Goal: Find specific page/section: Find specific page/section

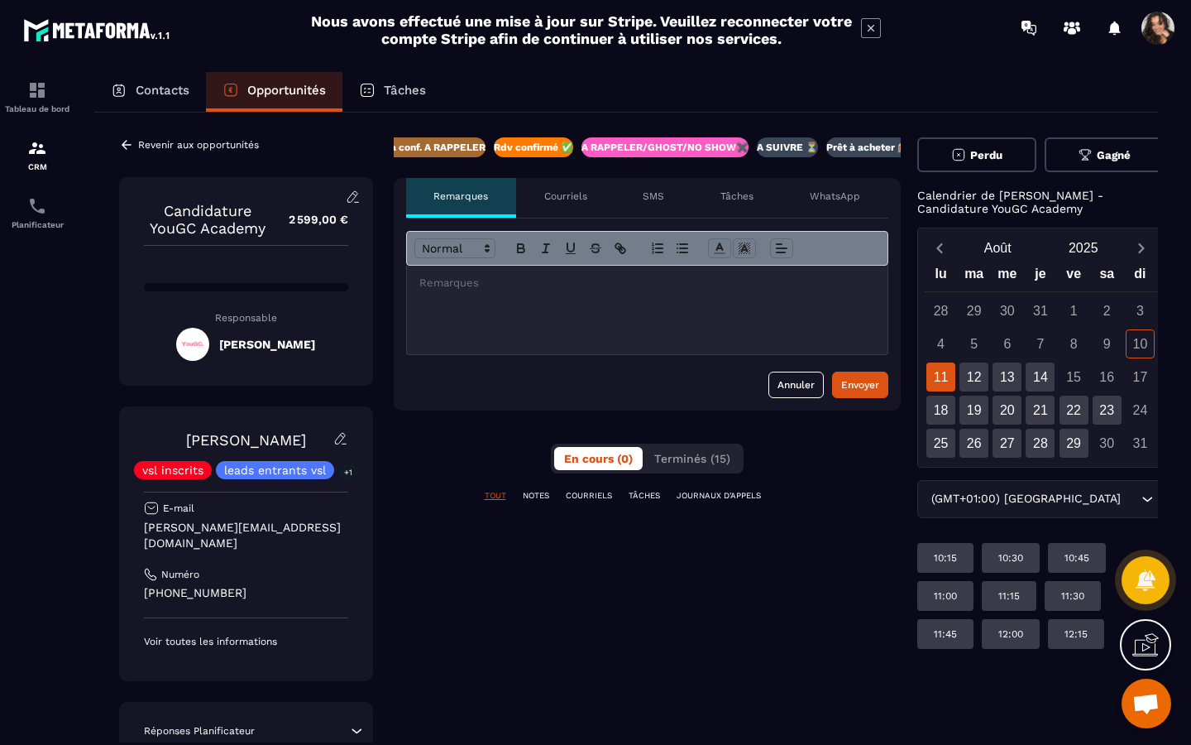
scroll to position [0, 372]
click at [966, 381] on div "12" at bounding box center [974, 376] width 29 height 29
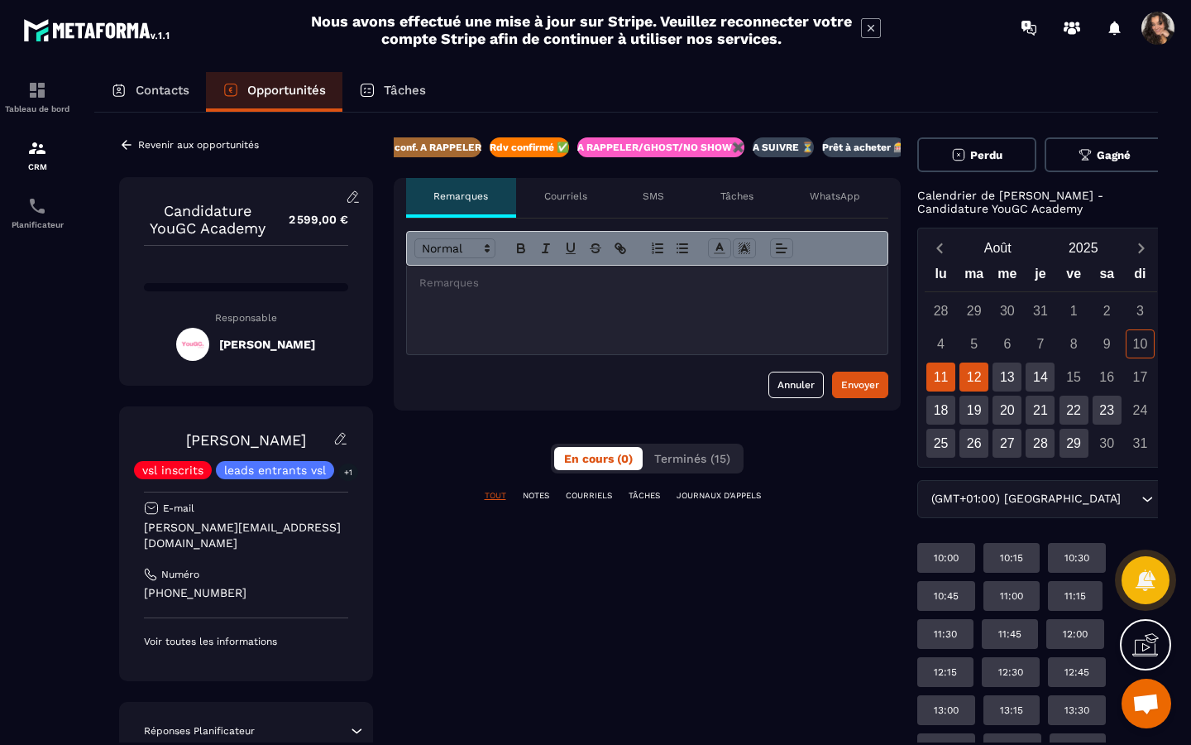
click at [942, 385] on div "11" at bounding box center [941, 376] width 29 height 29
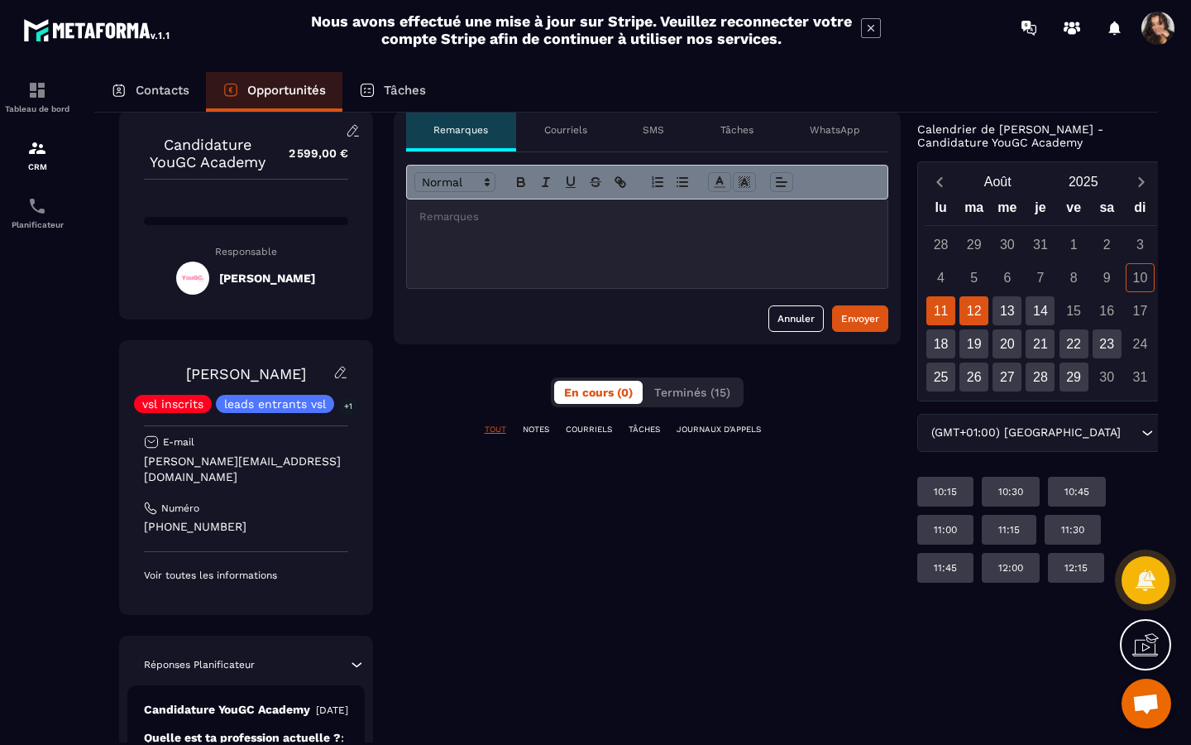
scroll to position [69, 0]
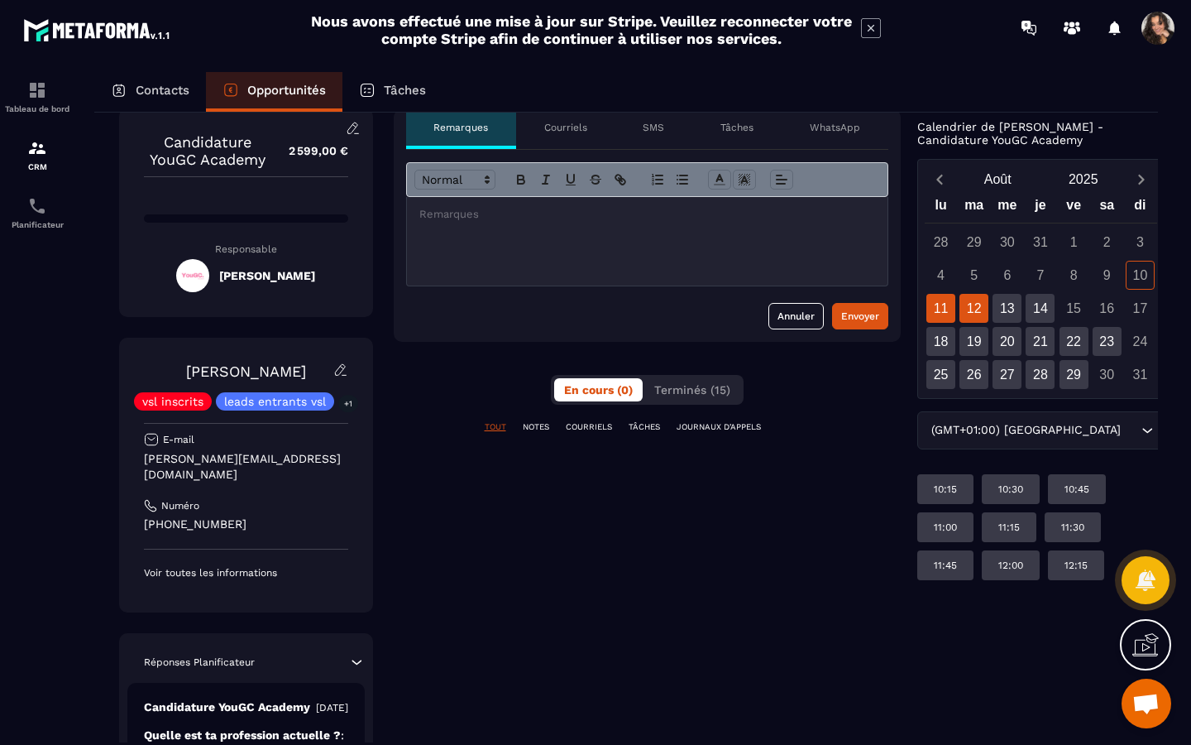
click at [975, 314] on div "12" at bounding box center [974, 308] width 29 height 29
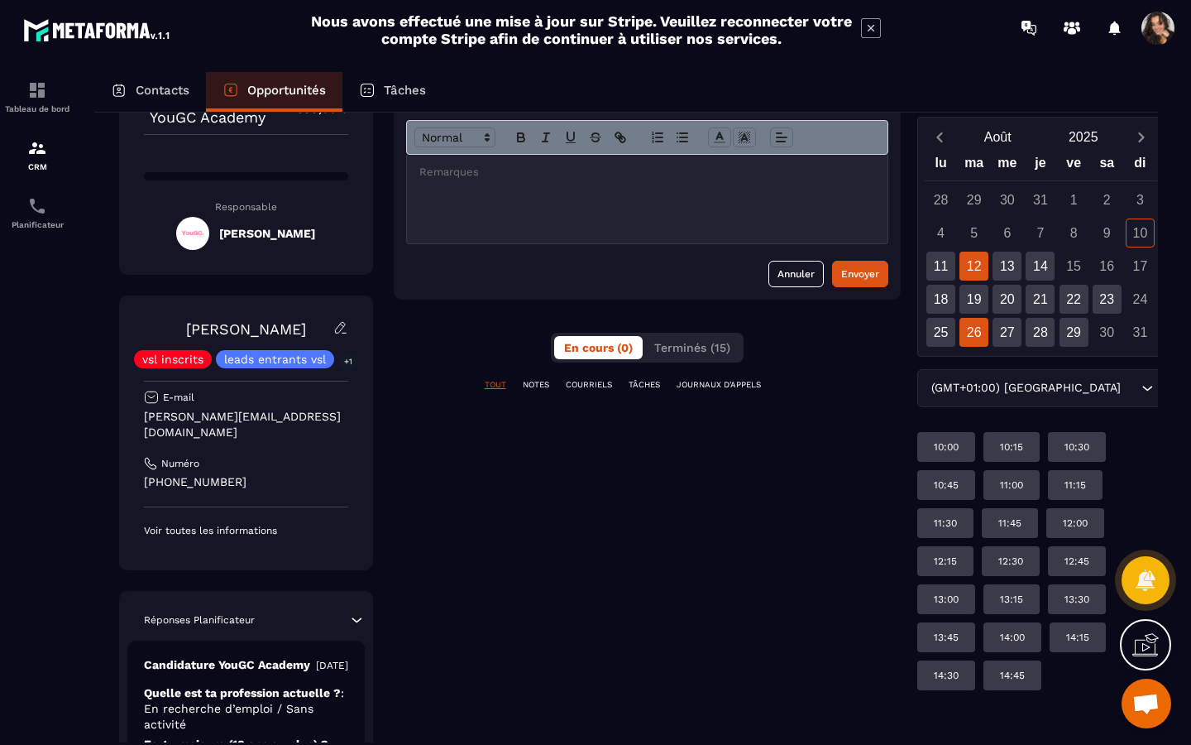
scroll to position [113, 0]
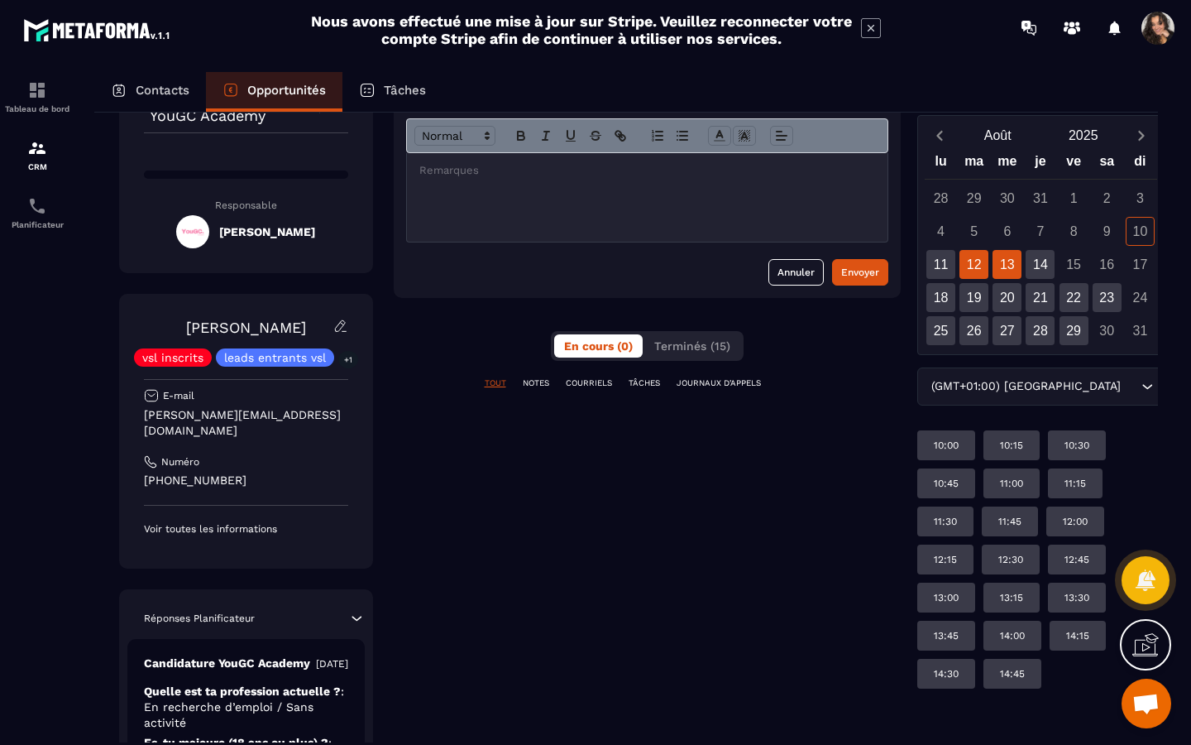
click at [1002, 275] on div "13" at bounding box center [1007, 264] width 29 height 29
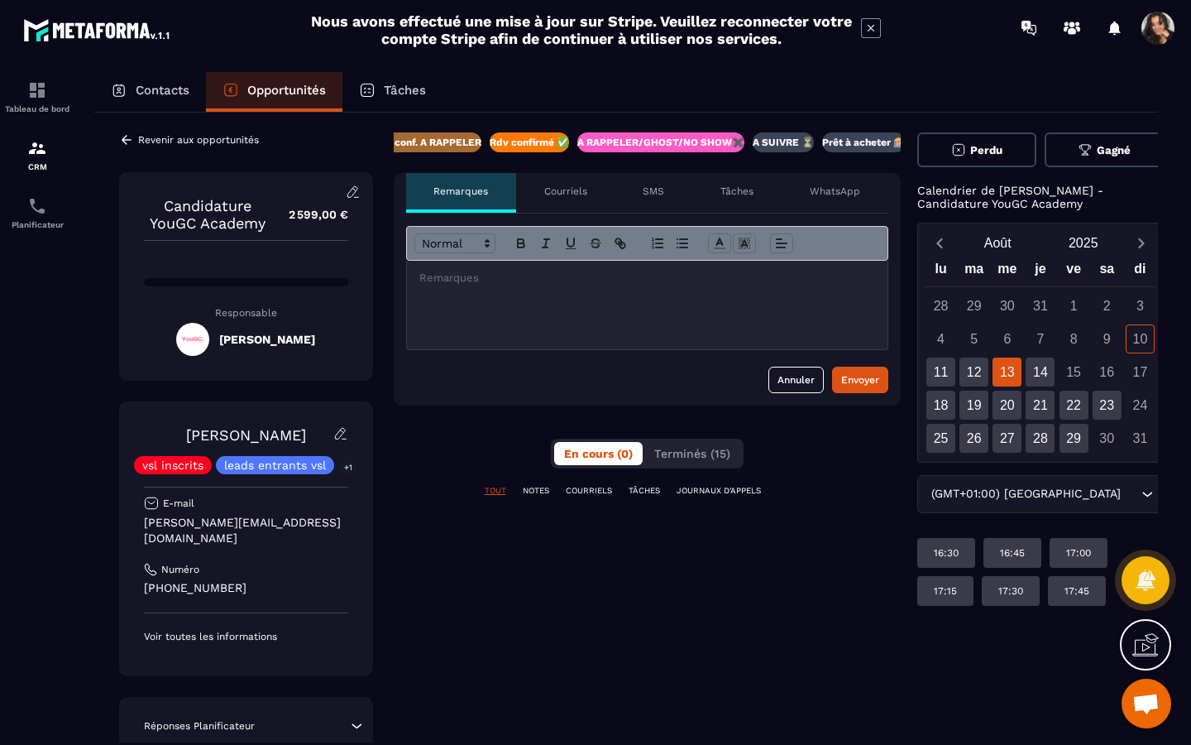
scroll to position [0, 0]
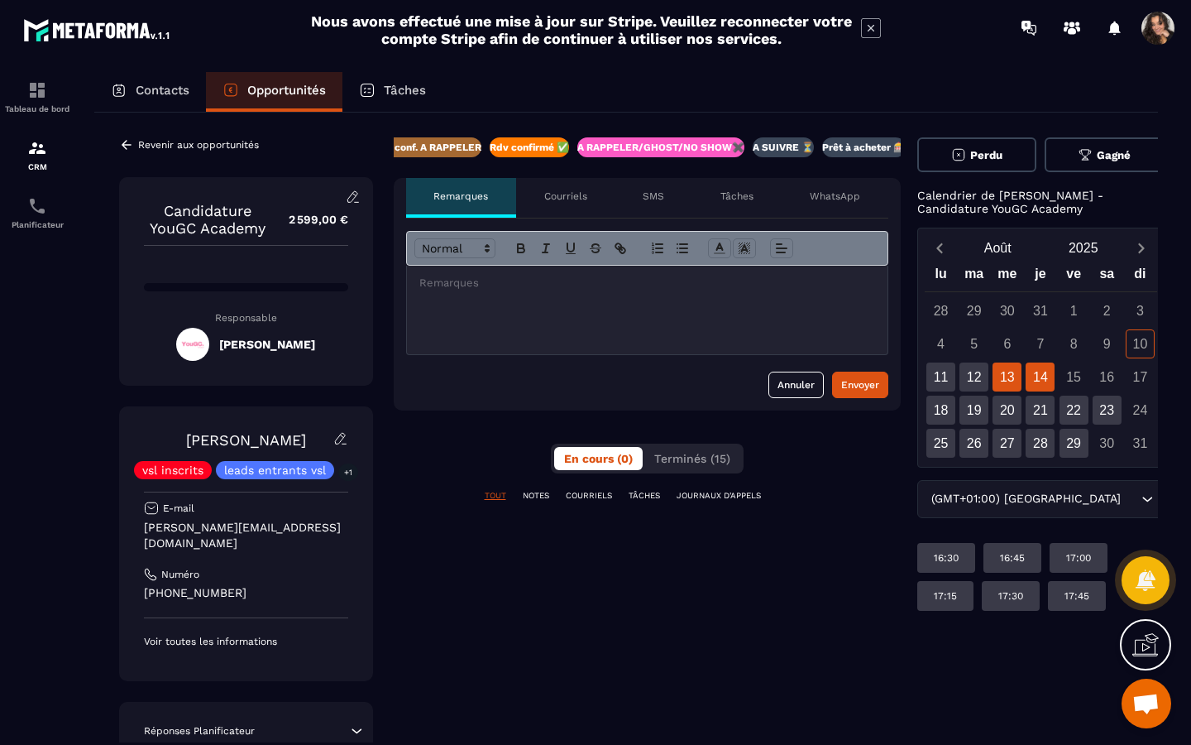
click at [1033, 379] on div "14" at bounding box center [1040, 376] width 29 height 29
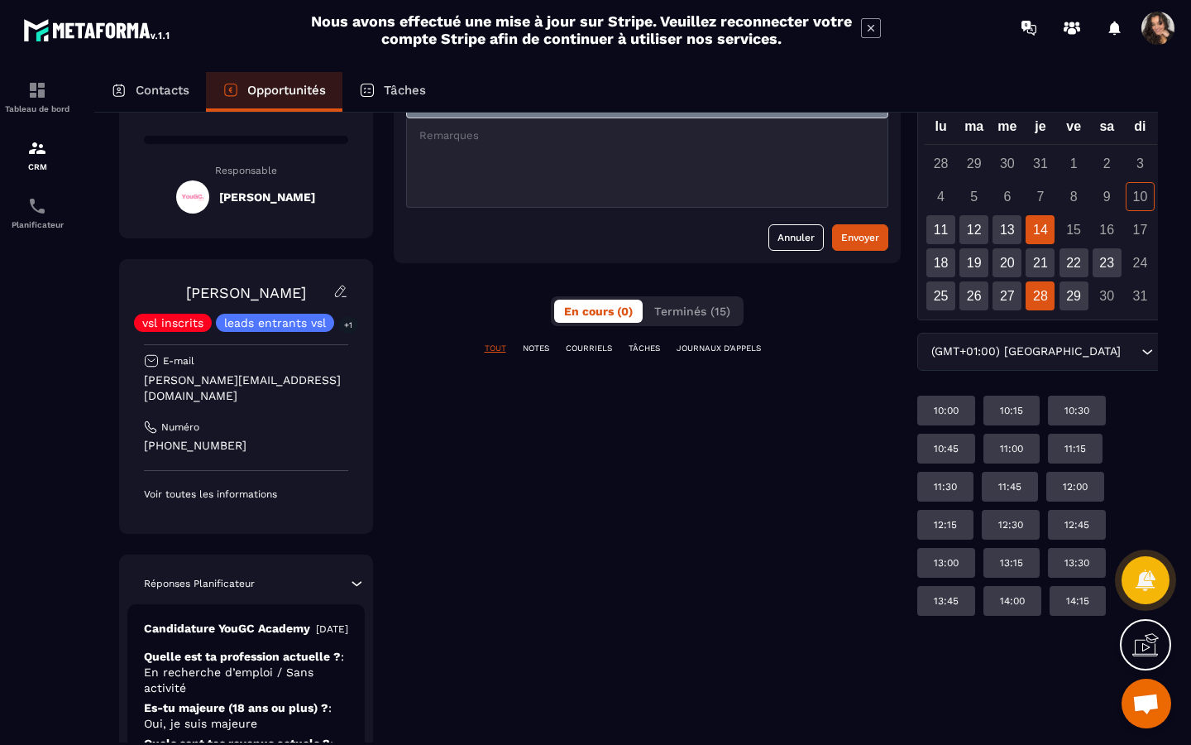
scroll to position [20, 0]
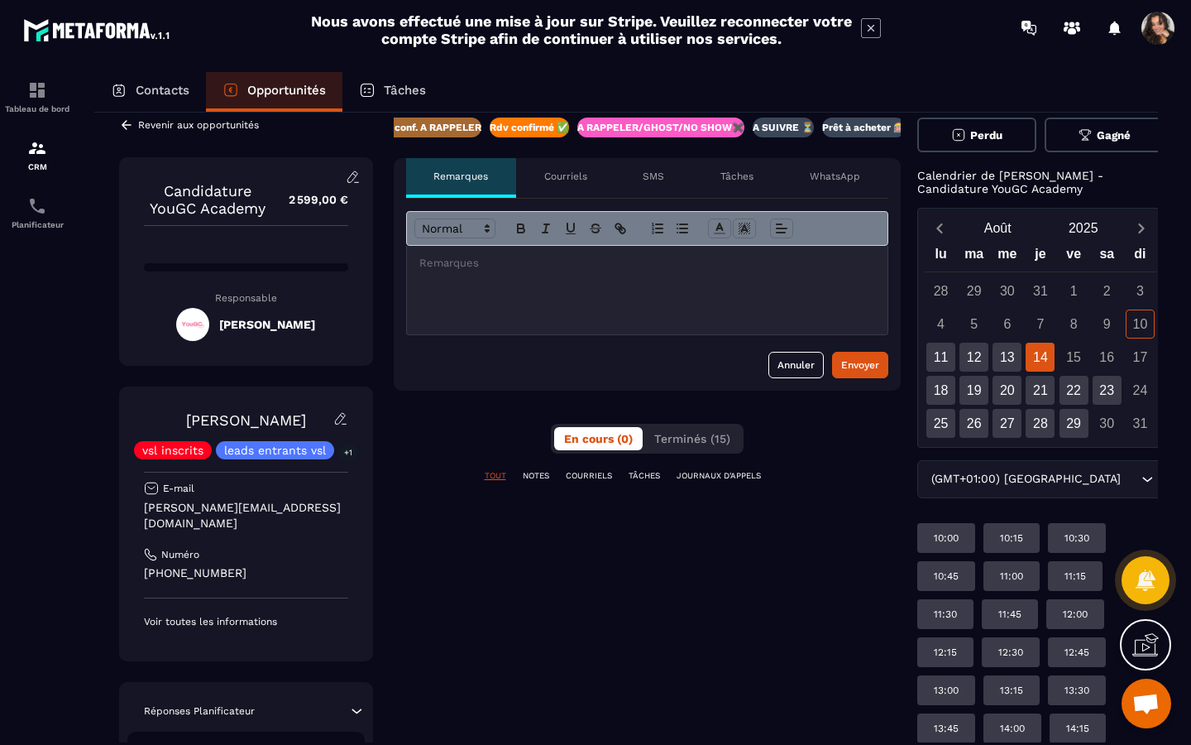
click at [123, 122] on icon at bounding box center [127, 124] width 10 height 9
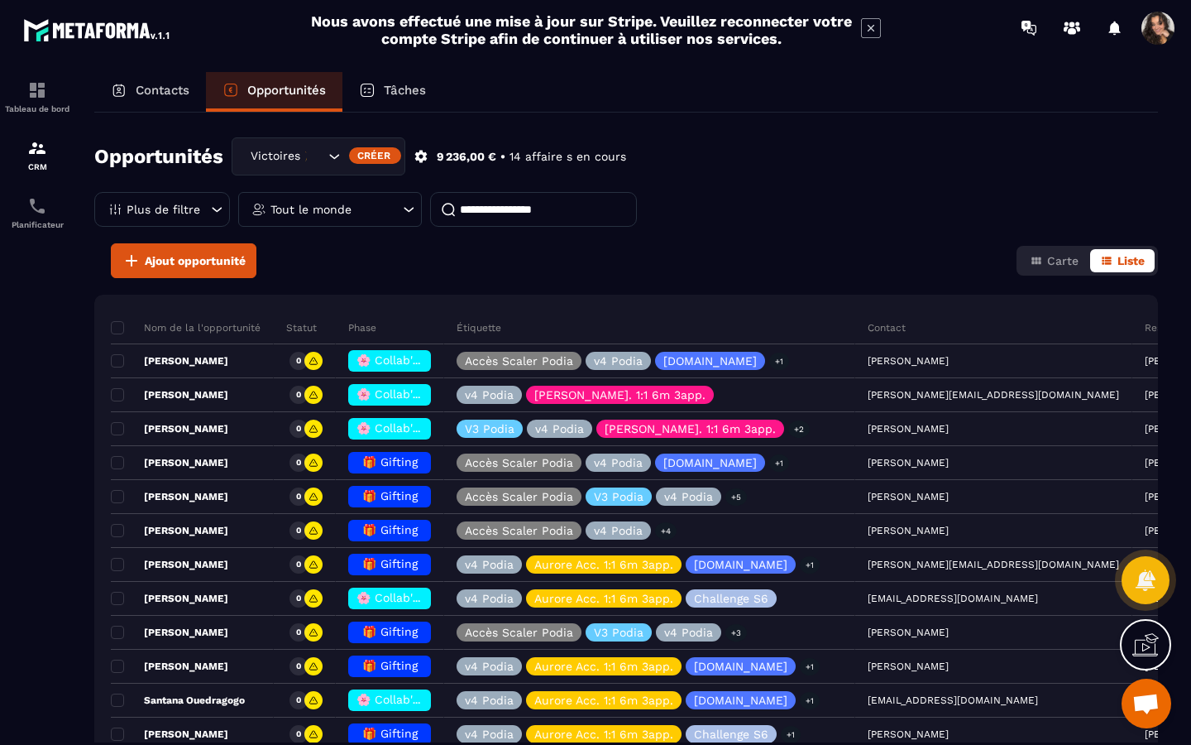
click at [302, 164] on div "Victoires 🎉" at bounding box center [285, 156] width 81 height 18
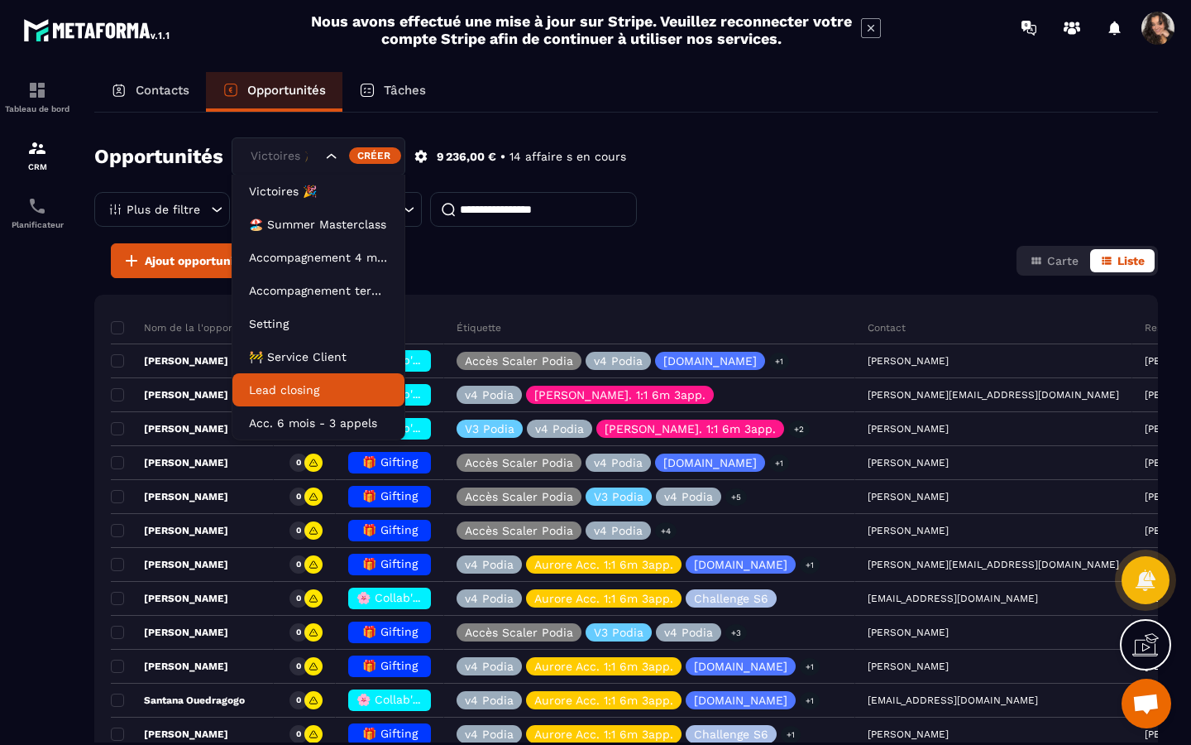
click at [324, 392] on p "Lead closing" at bounding box center [318, 389] width 139 height 17
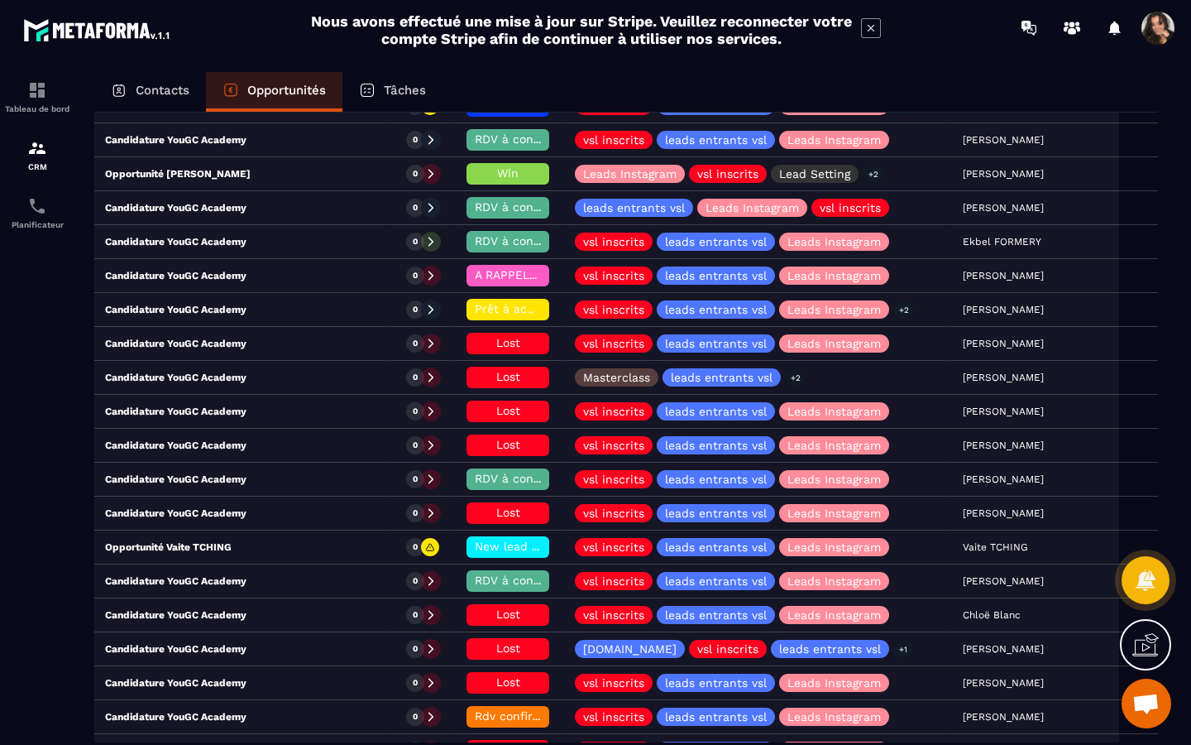
scroll to position [527, 0]
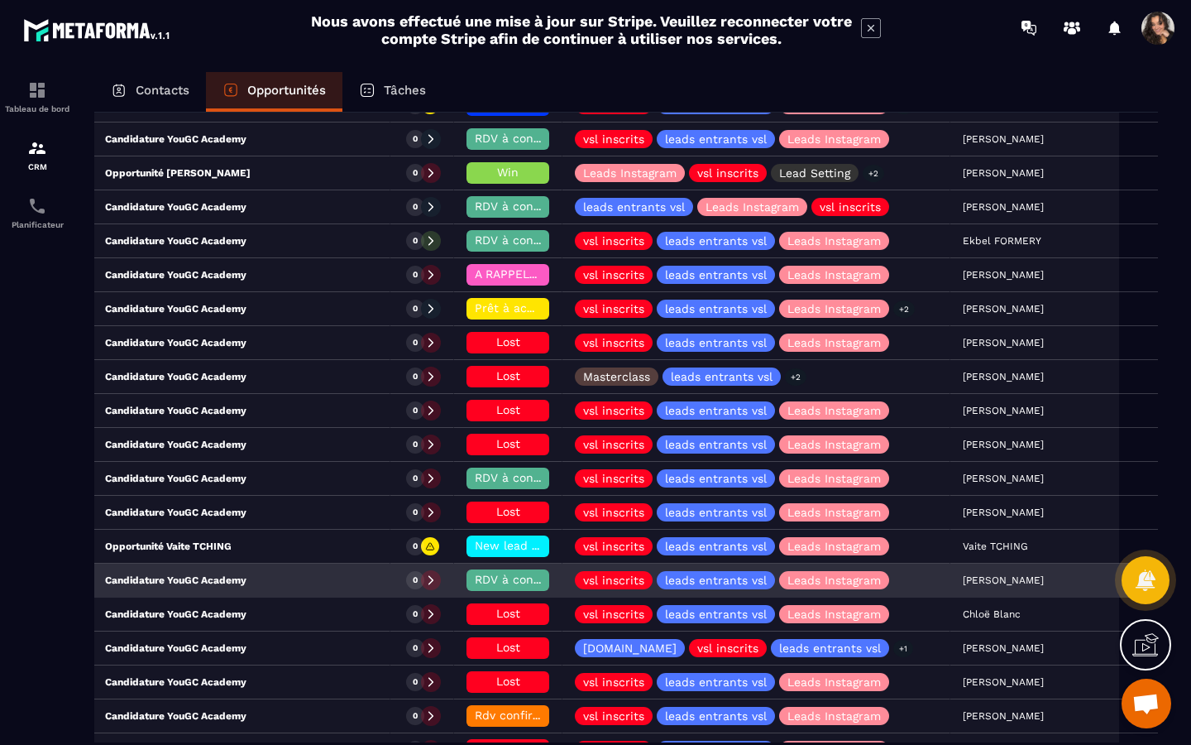
click at [224, 585] on p "Candidature YouGC Academy" at bounding box center [159, 579] width 175 height 13
